Goal: Transaction & Acquisition: Purchase product/service

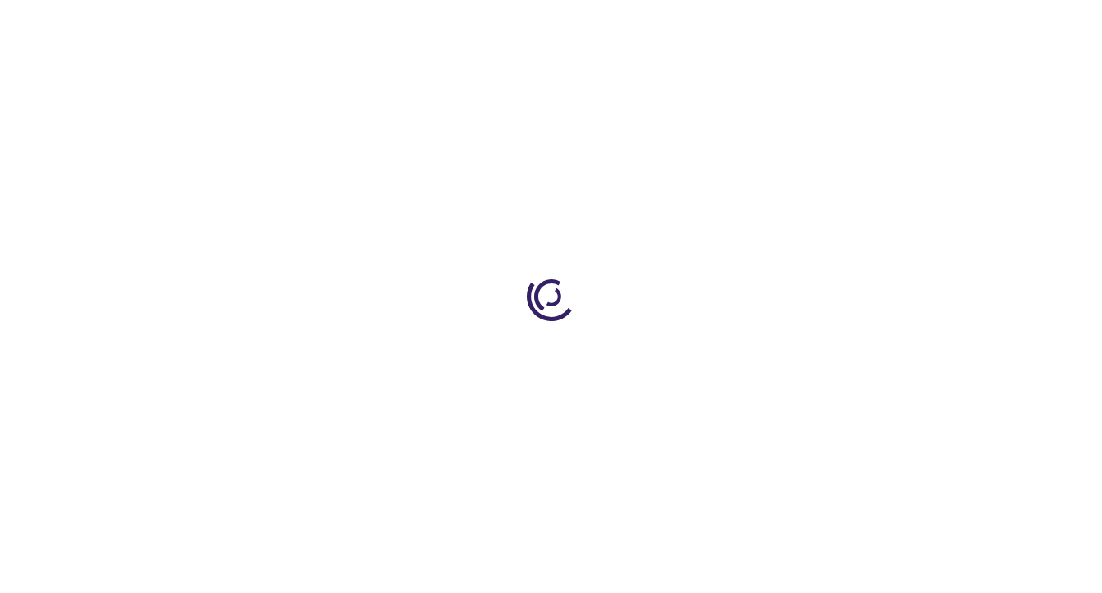
type input "0"
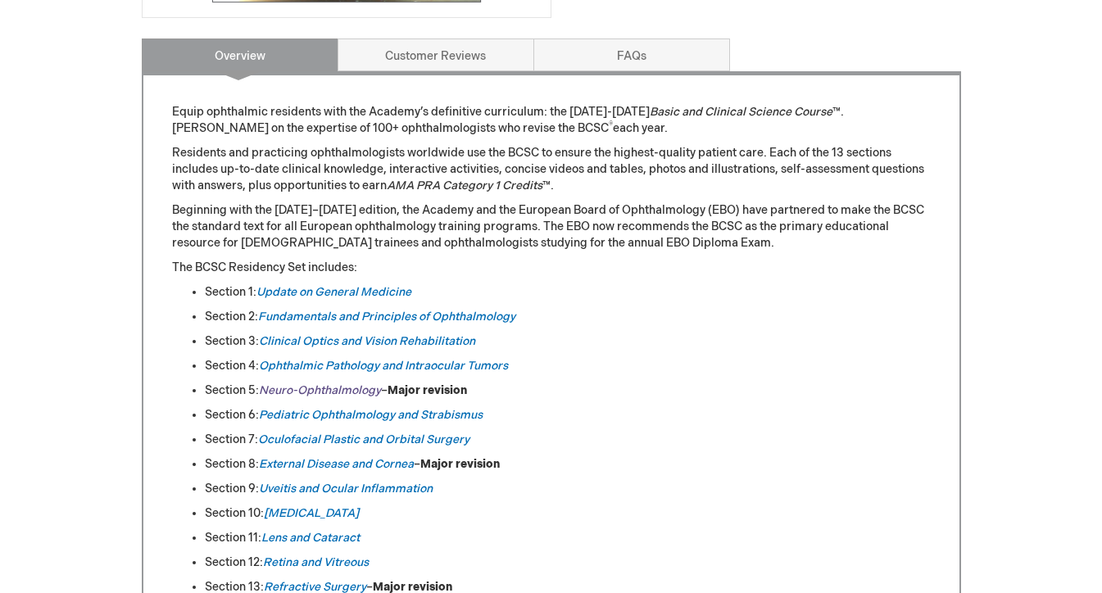
scroll to position [662, 0]
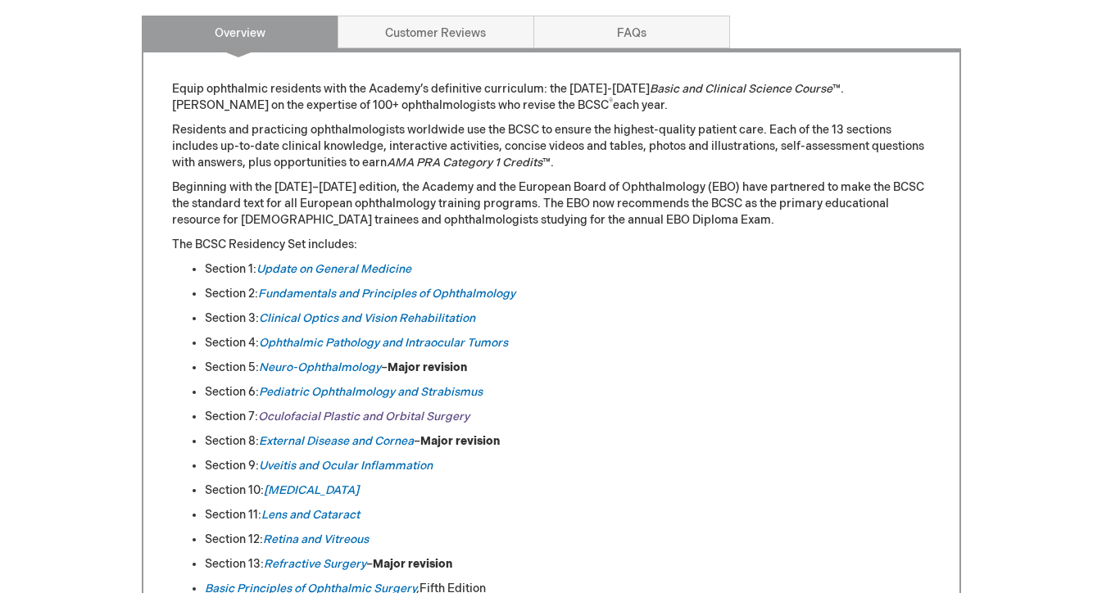
click at [333, 417] on link "Oculofacial Plastic and Orbital Surgery" at bounding box center [363, 417] width 211 height 14
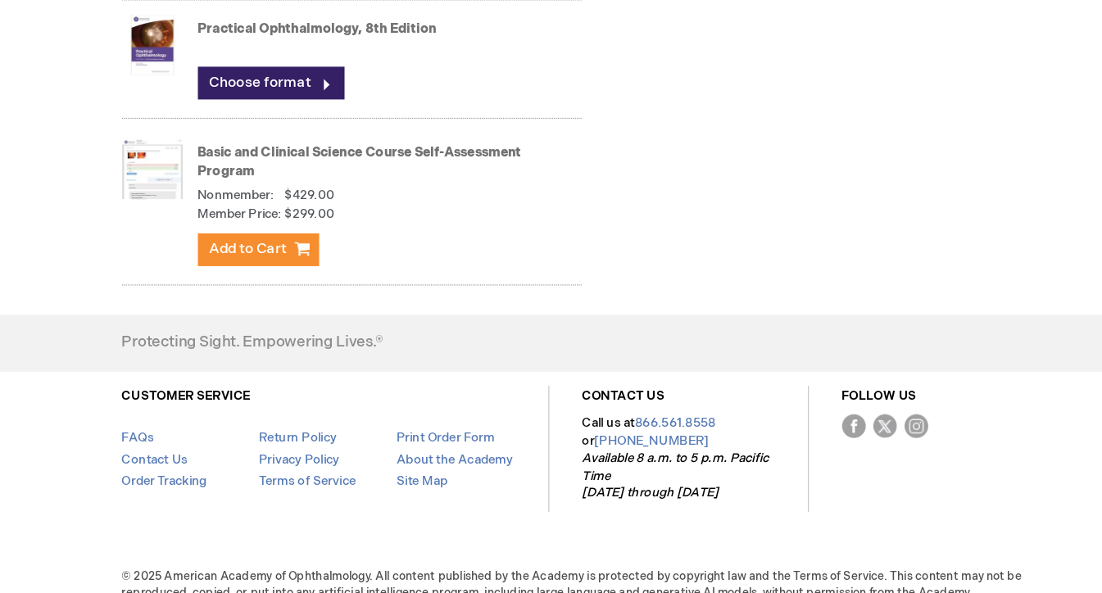
scroll to position [1850, 0]
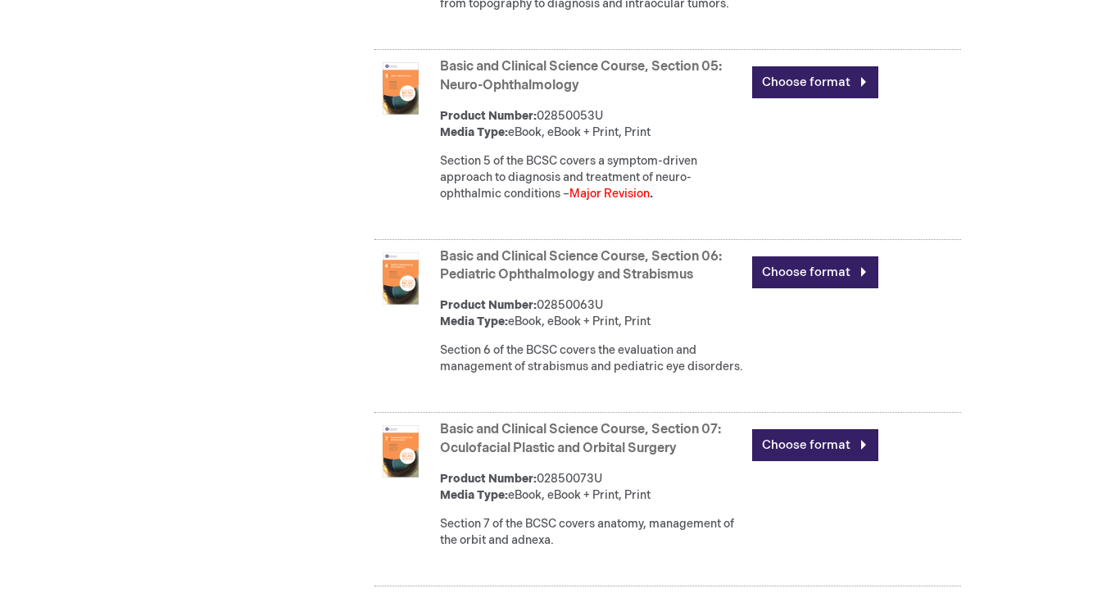
scroll to position [1560, 0]
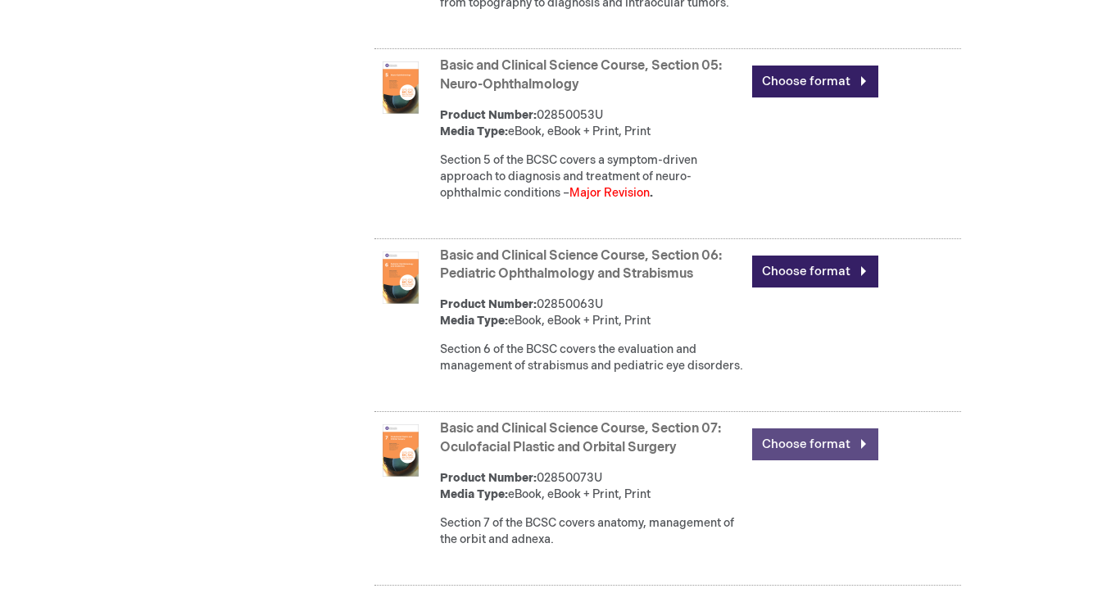
click at [811, 458] on link "Choose format" at bounding box center [815, 445] width 126 height 32
